Goal: Find specific page/section: Find specific page/section

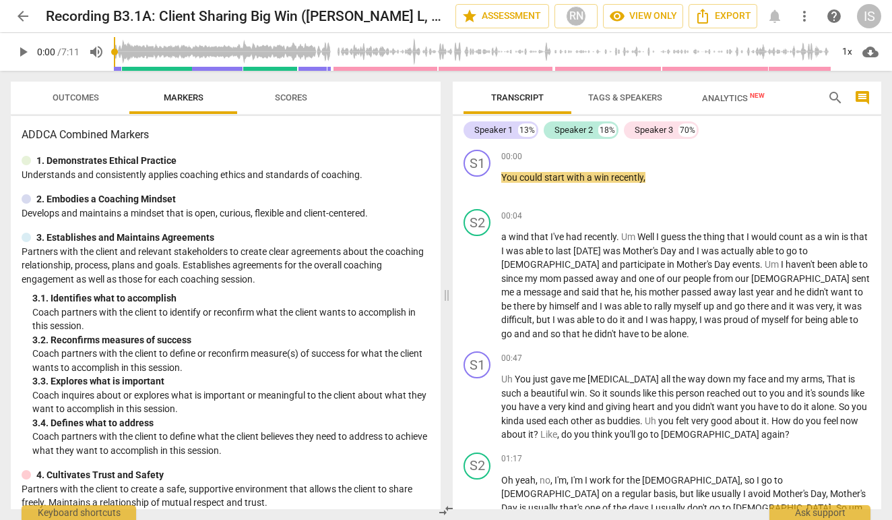
click at [304, 96] on span "Scores" at bounding box center [291, 97] width 32 height 10
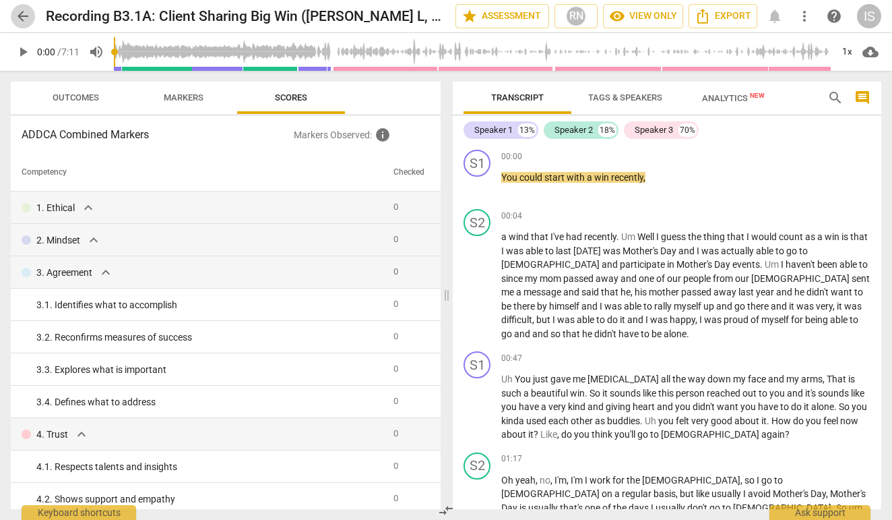
click at [15, 16] on span "arrow_back" at bounding box center [23, 16] width 16 height 16
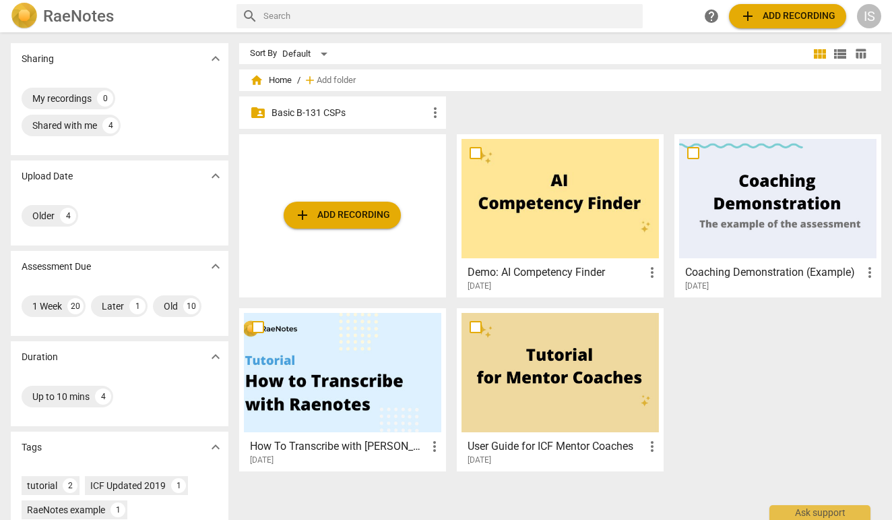
click at [378, 117] on p "Basic B-131 CSPs" at bounding box center [350, 113] width 156 height 14
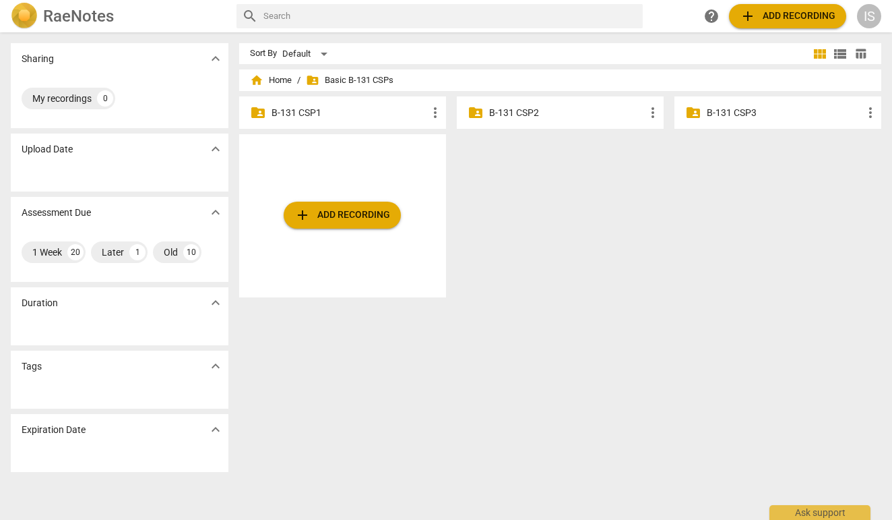
click at [344, 117] on p "B-131 CSP1" at bounding box center [350, 113] width 156 height 14
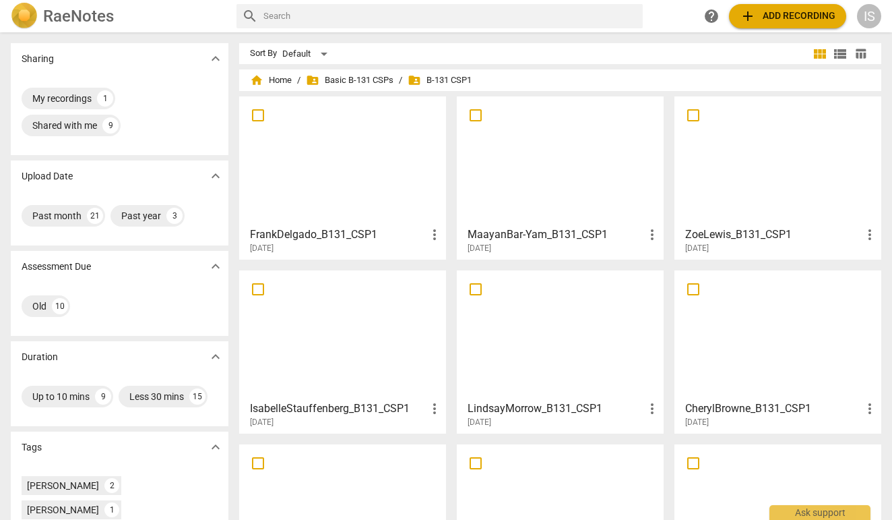
click at [328, 352] on div at bounding box center [342, 334] width 197 height 119
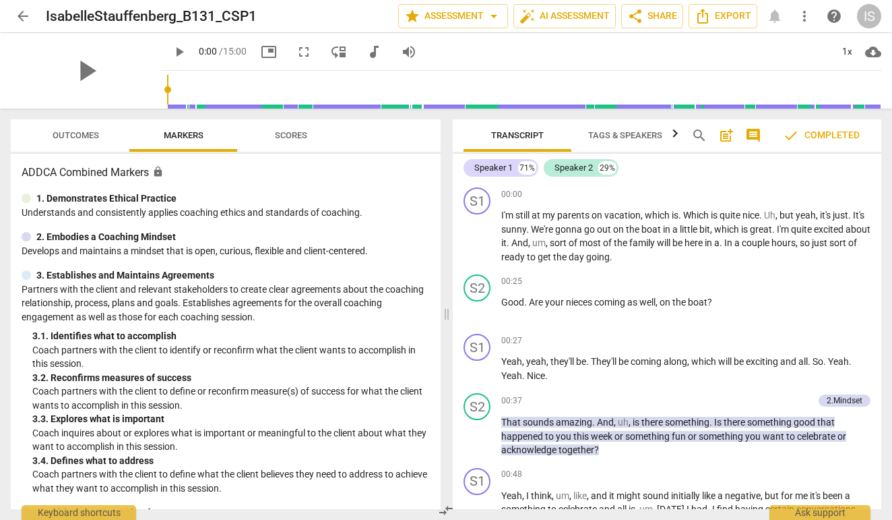
click at [636, 135] on span "Tags & Speakers" at bounding box center [625, 135] width 74 height 10
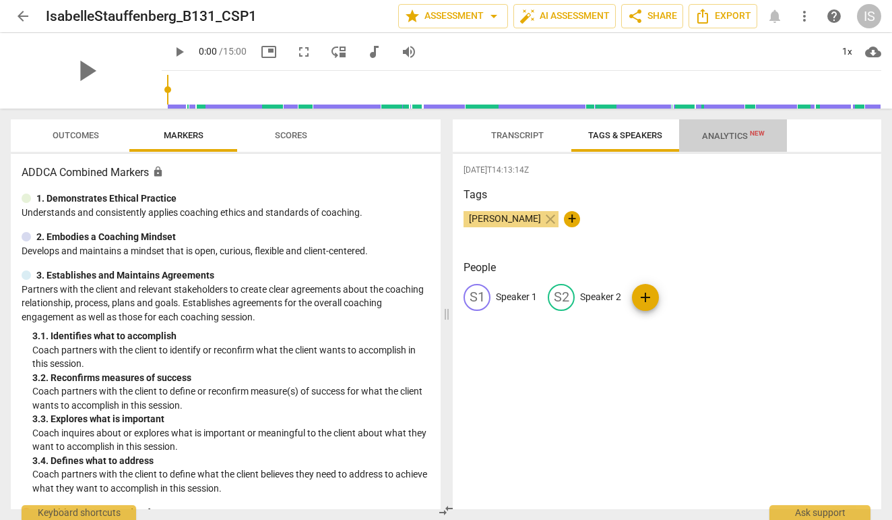
click at [699, 139] on span "Analytics New" at bounding box center [733, 135] width 95 height 20
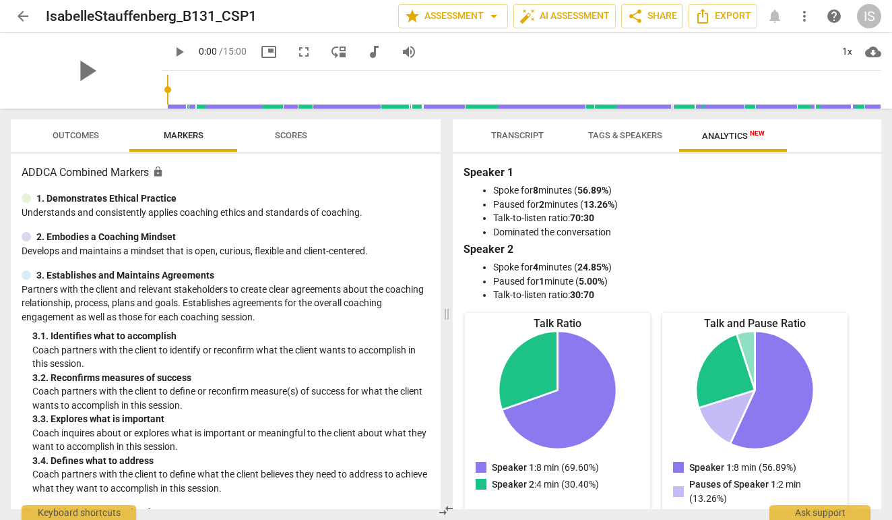
click at [302, 133] on span "Scores" at bounding box center [291, 135] width 32 height 10
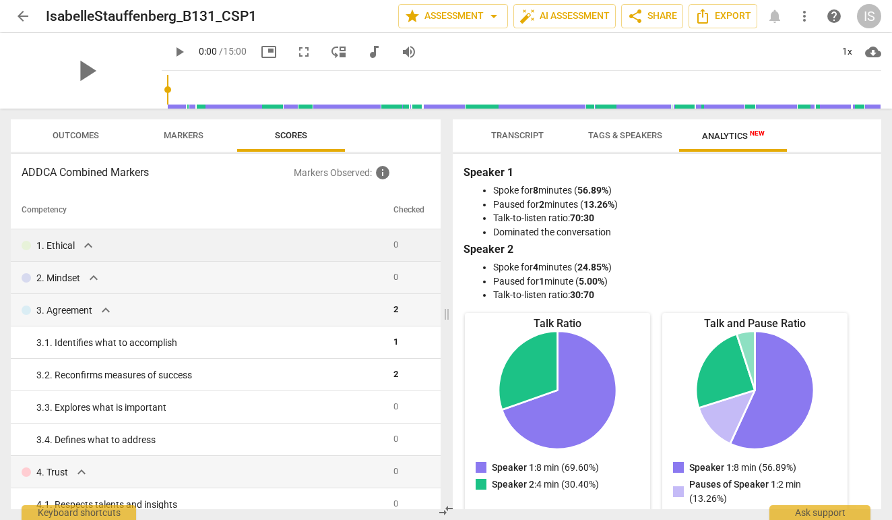
click at [159, 255] on td "1. Ethical expand_more" at bounding box center [199, 245] width 377 height 32
click at [94, 279] on span "expand_more" at bounding box center [94, 278] width 16 height 16
click at [106, 313] on span "expand_more" at bounding box center [106, 310] width 16 height 16
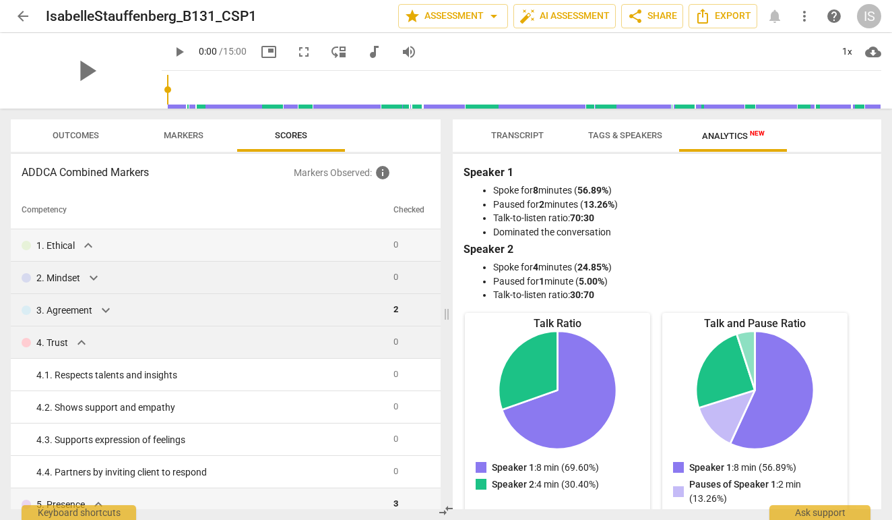
click at [92, 342] on div "4. Trust expand_more" at bounding box center [202, 342] width 361 height 16
click at [78, 342] on span "expand_more" at bounding box center [81, 342] width 16 height 16
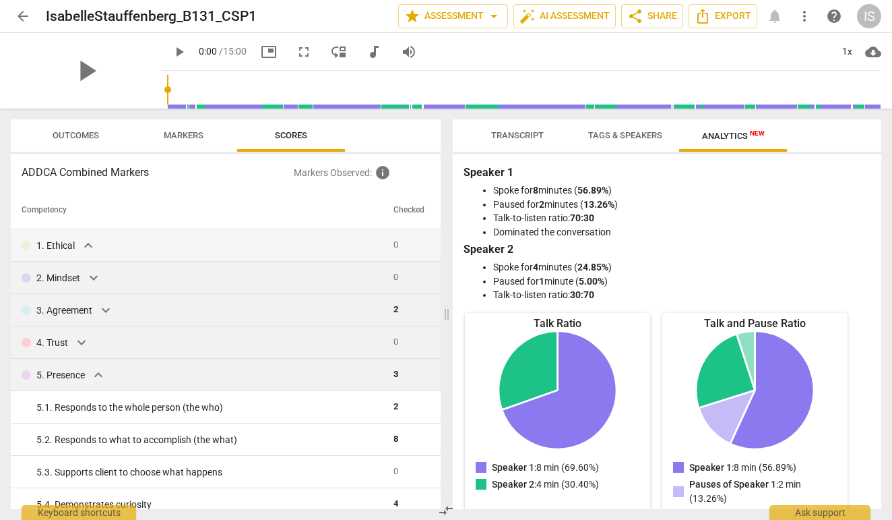
click at [90, 374] on div "5. Presence expand_more" at bounding box center [202, 375] width 361 height 16
click at [103, 377] on span "expand_more" at bounding box center [98, 375] width 16 height 16
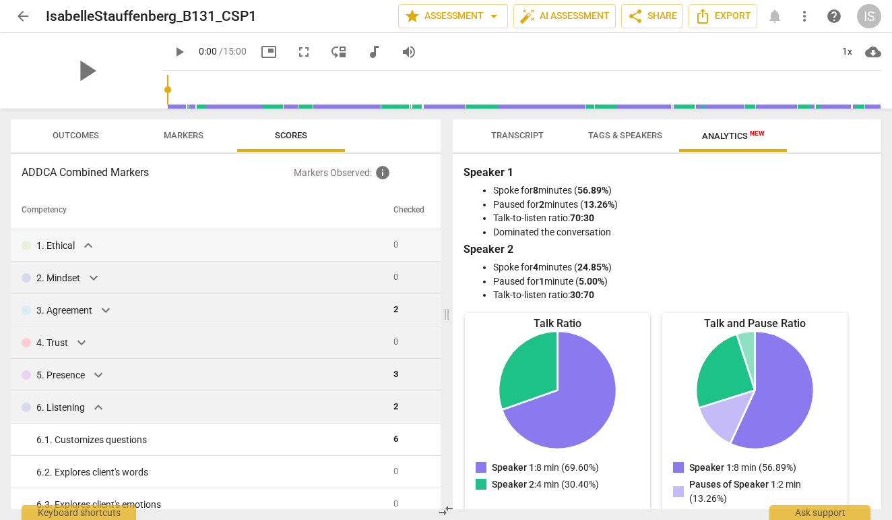
click at [100, 406] on span "expand_more" at bounding box center [98, 407] width 16 height 16
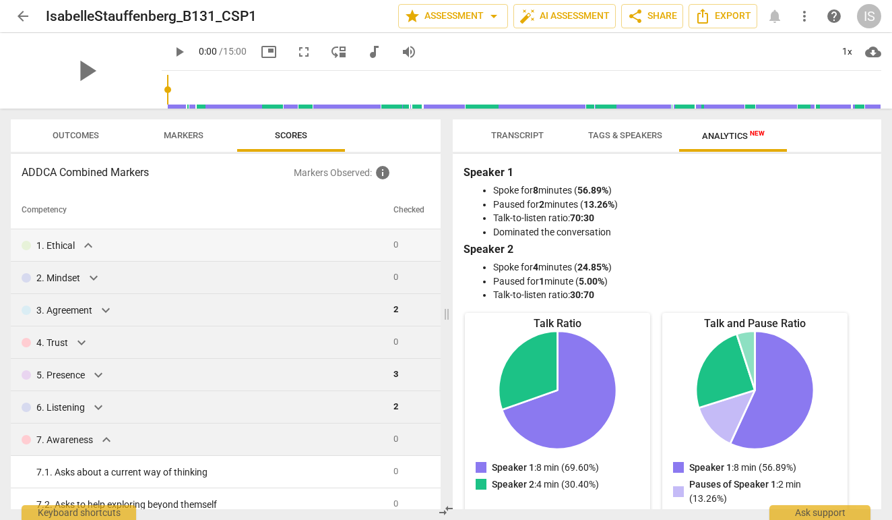
click at [103, 441] on span "expand_more" at bounding box center [106, 439] width 16 height 16
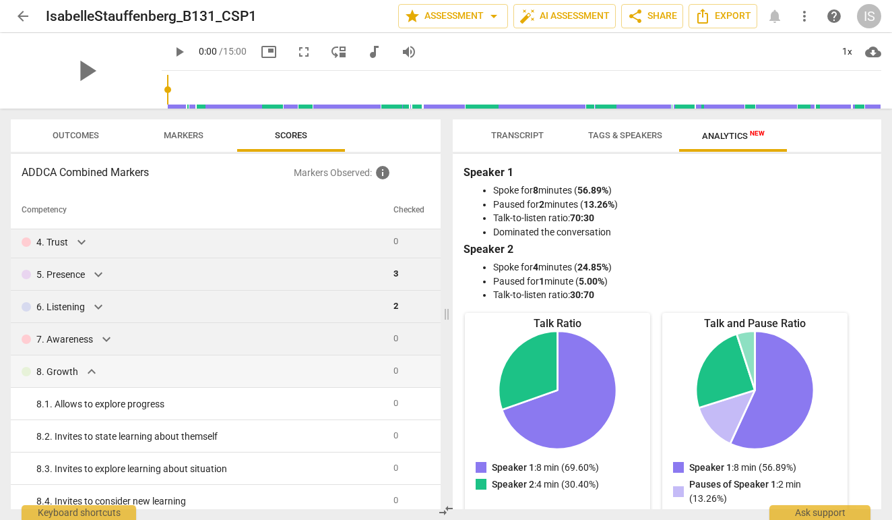
scroll to position [114, 0]
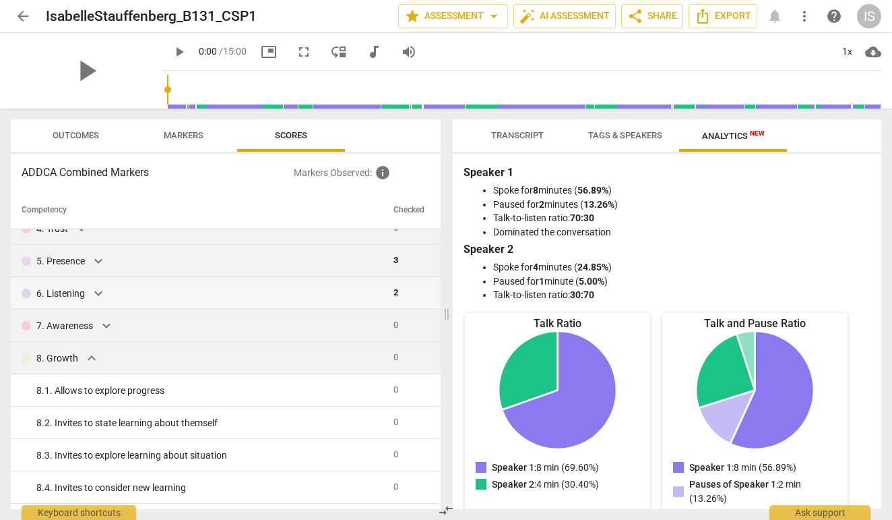
click at [101, 363] on div "8. Growth expand_more" at bounding box center [202, 358] width 361 height 16
click at [96, 362] on span "expand_more" at bounding box center [92, 358] width 16 height 16
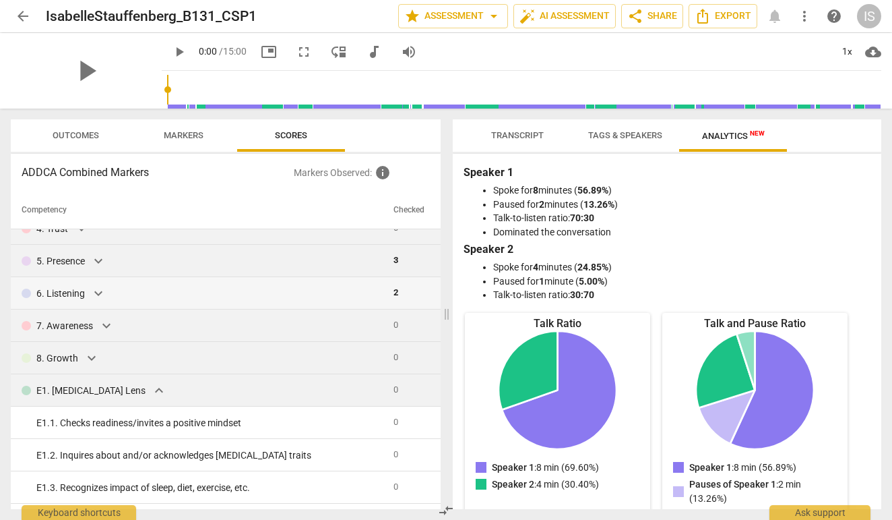
click at [151, 397] on span "expand_more" at bounding box center [159, 390] width 16 height 16
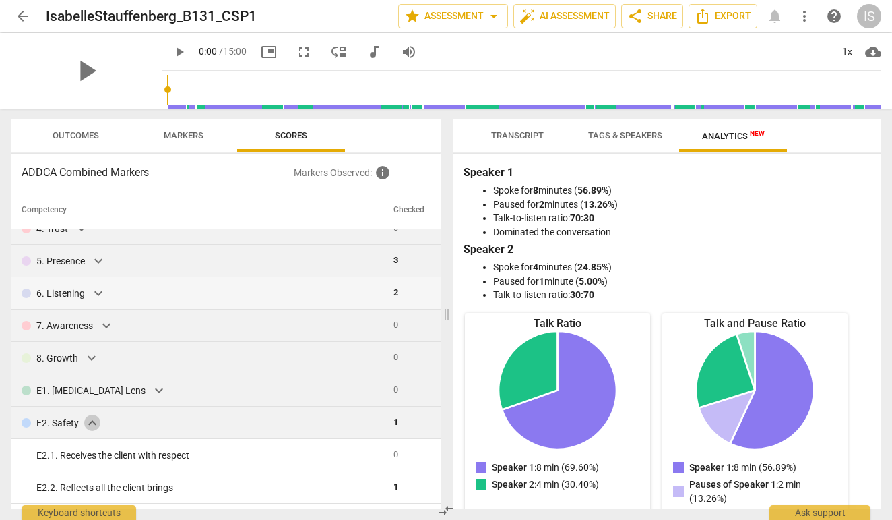
click at [98, 417] on span "expand_more" at bounding box center [92, 422] width 16 height 16
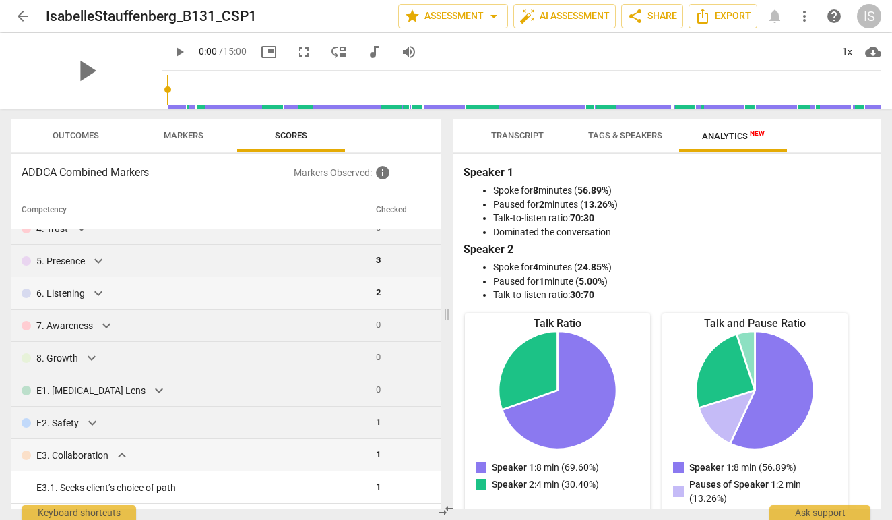
click at [92, 421] on span "expand_more" at bounding box center [92, 422] width 16 height 16
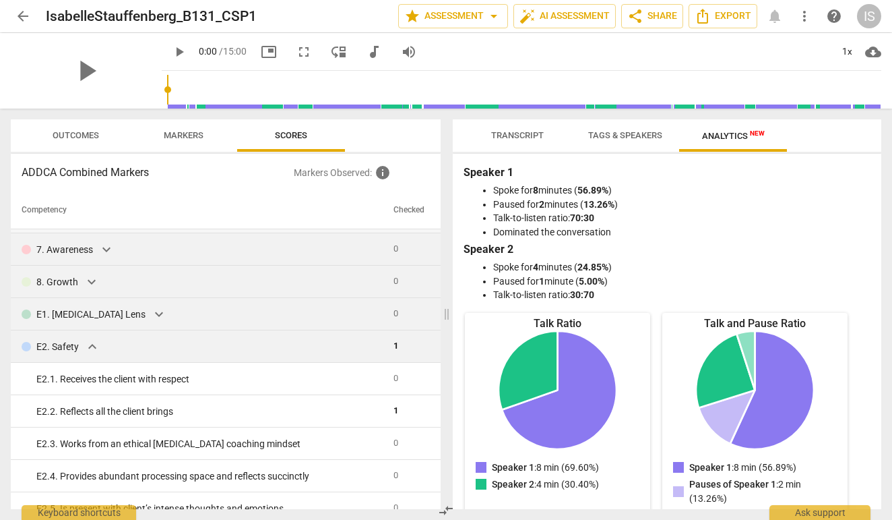
scroll to position [192, 0]
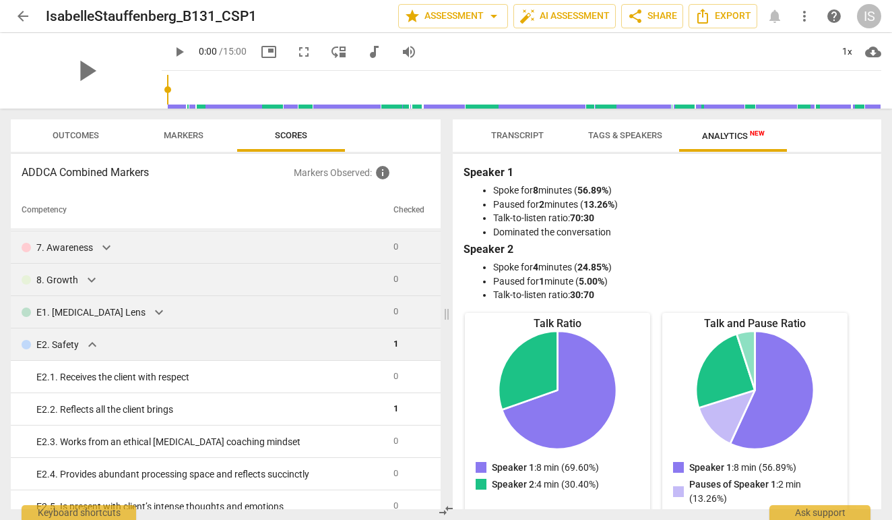
click at [89, 338] on span "expand_more" at bounding box center [92, 344] width 16 height 16
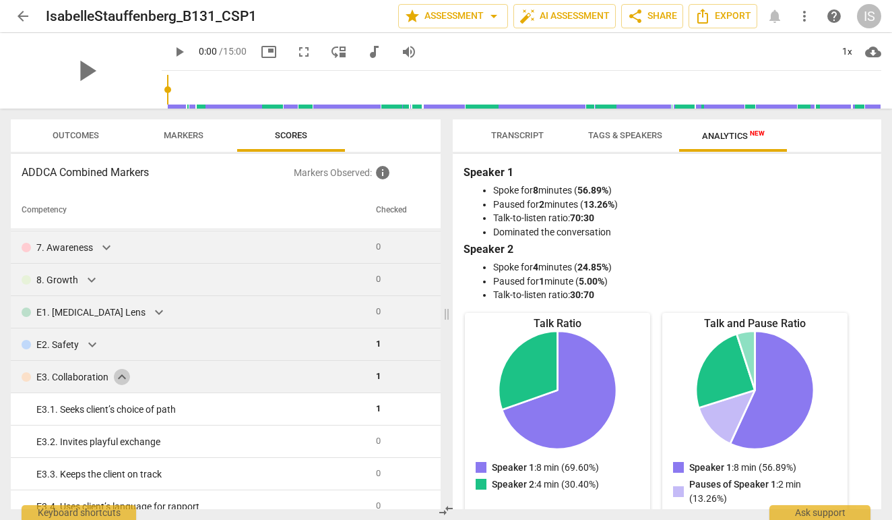
click at [121, 377] on span "expand_more" at bounding box center [122, 377] width 16 height 16
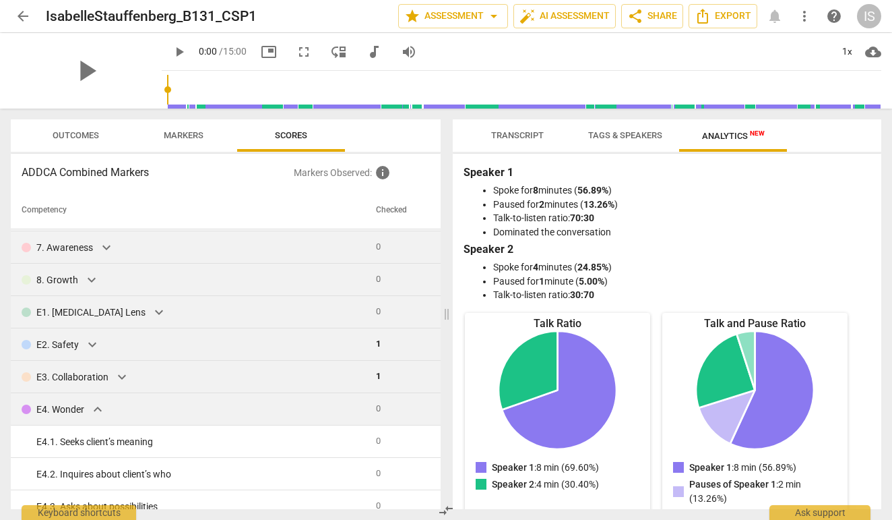
click at [97, 410] on span "expand_more" at bounding box center [98, 409] width 16 height 16
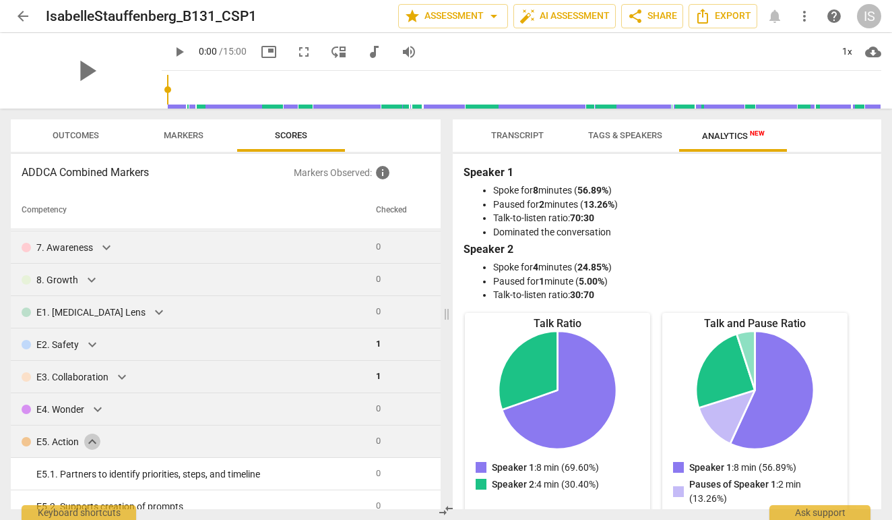
click at [94, 445] on span "expand_more" at bounding box center [92, 441] width 16 height 16
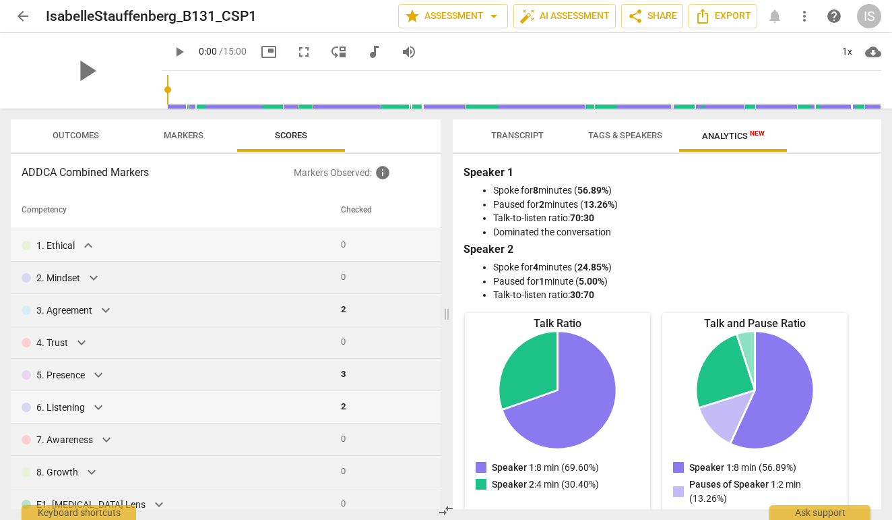
scroll to position [0, 0]
